Goal: Information Seeking & Learning: Learn about a topic

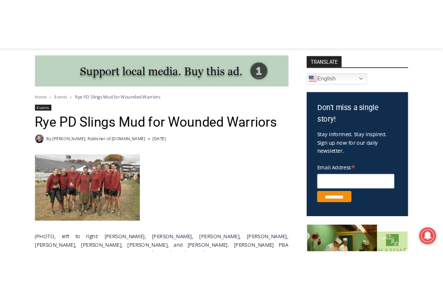
scroll to position [334, 0]
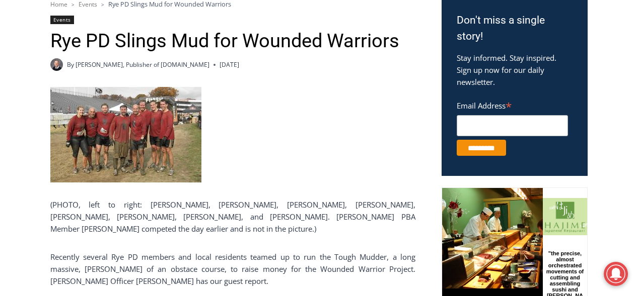
click at [133, 147] on img at bounding box center [125, 135] width 151 height 96
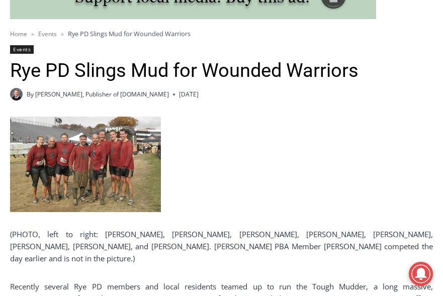
scroll to position [233, 0]
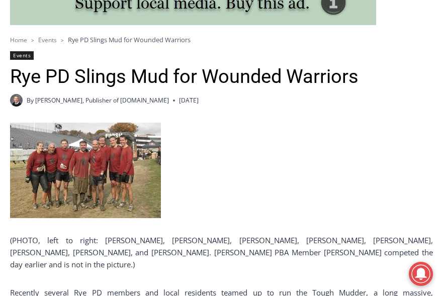
click at [109, 157] on img at bounding box center [85, 171] width 151 height 96
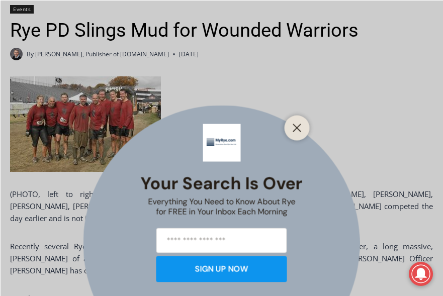
scroll to position [334, 0]
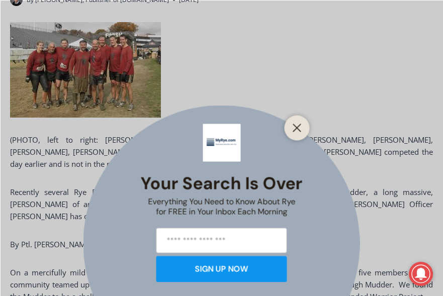
drag, startPoint x: 300, startPoint y: 130, endPoint x: 245, endPoint y: 120, distance: 56.4
click at [298, 132] on icon "Close" at bounding box center [297, 127] width 9 height 9
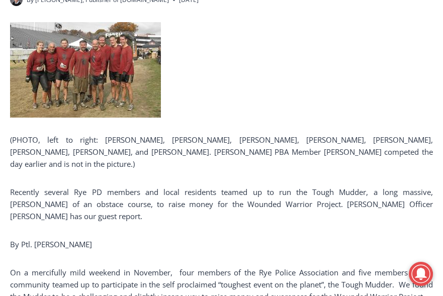
click at [132, 83] on img at bounding box center [85, 70] width 151 height 96
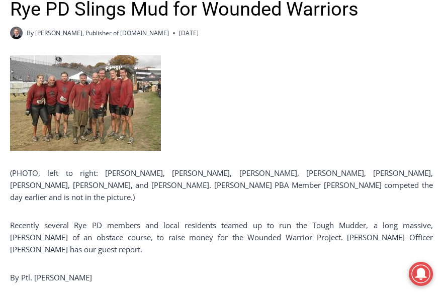
scroll to position [284, 0]
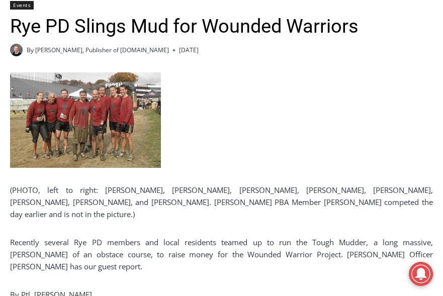
click at [124, 104] on img at bounding box center [85, 120] width 151 height 96
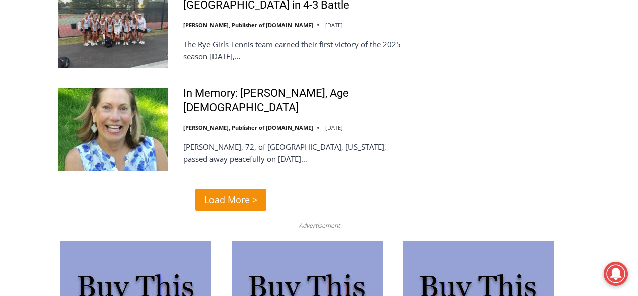
scroll to position [2566, 0]
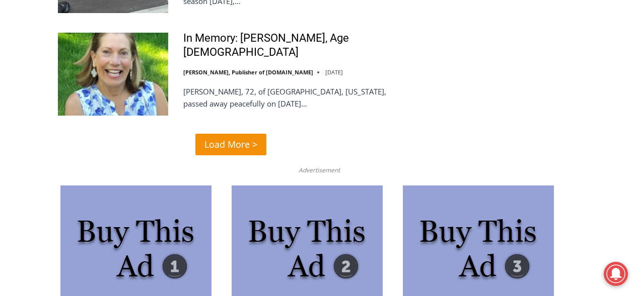
click at [233, 137] on span "Load More >" at bounding box center [230, 144] width 53 height 15
click at [230, 137] on span "Load More >" at bounding box center [230, 144] width 53 height 15
click at [250, 137] on span "Load More >" at bounding box center [230, 144] width 53 height 15
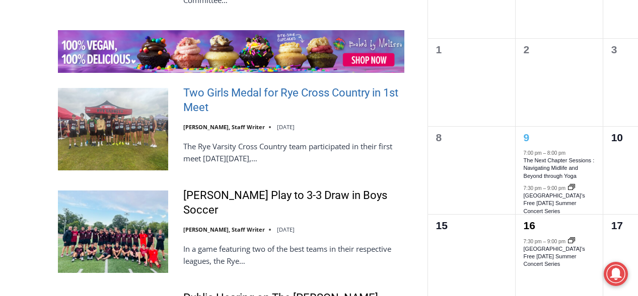
scroll to position [1517, 0]
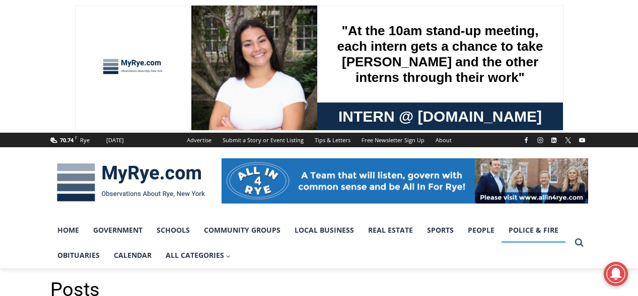
click at [520, 232] on link "Police & Fire" at bounding box center [533, 230] width 64 height 25
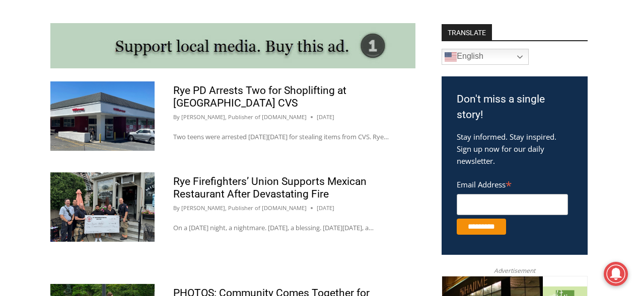
scroll to position [335, 0]
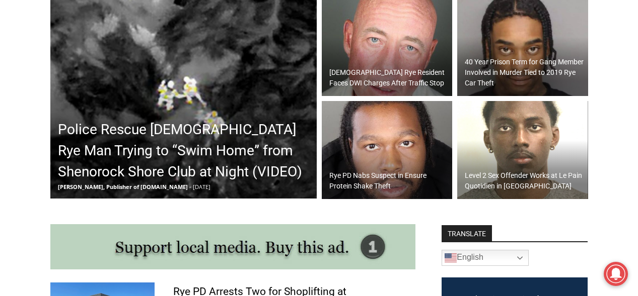
click at [138, 149] on h2 "Police Rescue [DEMOGRAPHIC_DATA] Rye Man Trying to “Swim Home” from Shenorock S…" at bounding box center [186, 150] width 256 height 63
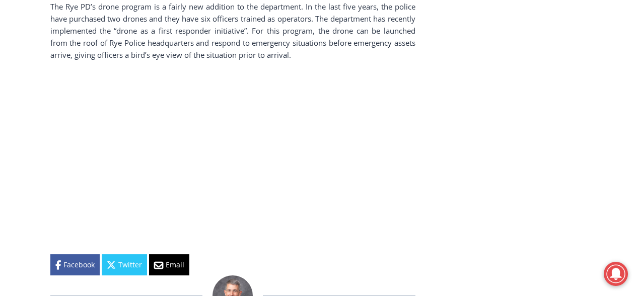
scroll to position [1441, 0]
